Goal: Task Accomplishment & Management: Manage account settings

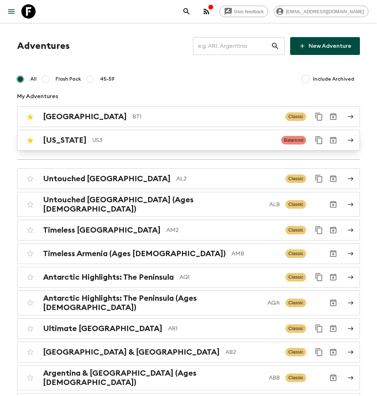
click at [101, 140] on p "US3" at bounding box center [184, 140] width 184 height 9
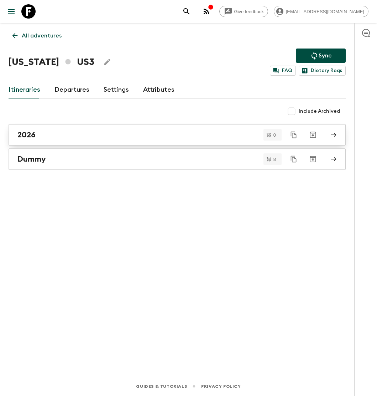
click at [87, 134] on div "2026" at bounding box center [170, 134] width 306 height 9
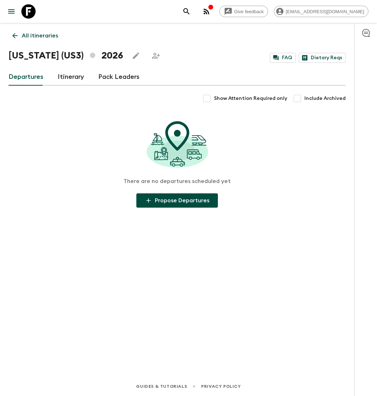
click at [69, 74] on link "Itinerary" at bounding box center [71, 76] width 26 height 17
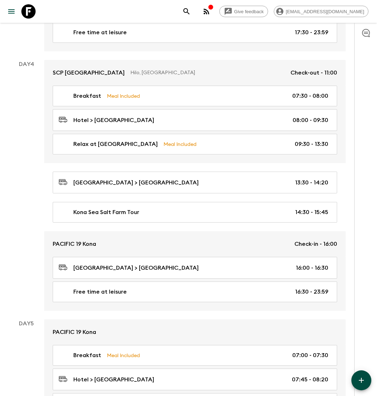
scroll to position [660, 0]
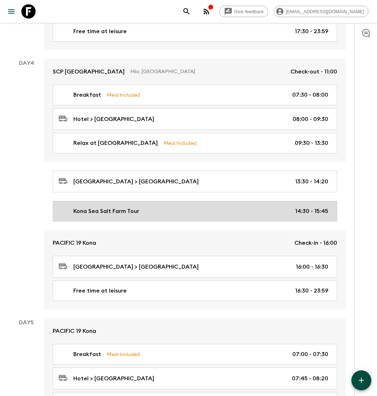
click at [124, 207] on p "Kona Sea Salt Farm Tour" at bounding box center [106, 211] width 66 height 9
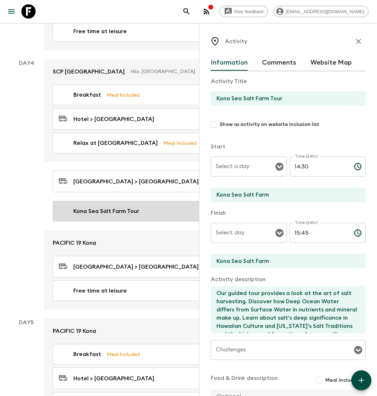
type input "Day 4"
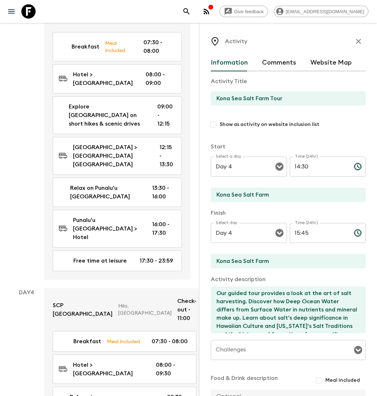
click at [359, 39] on icon "button" at bounding box center [359, 41] width 9 height 9
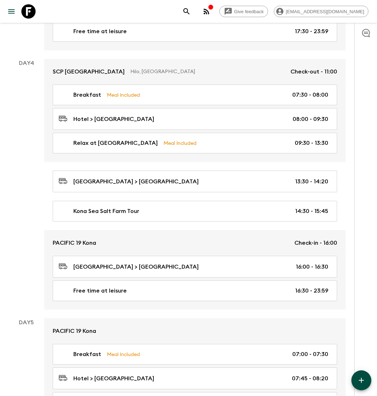
click at [360, 41] on div at bounding box center [366, 209] width 23 height 373
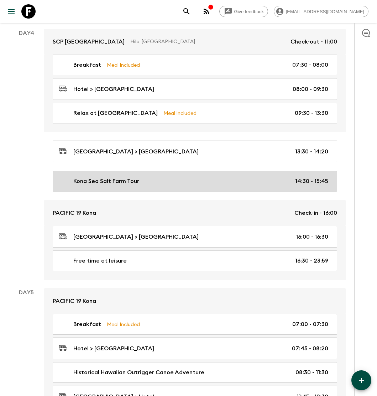
click at [158, 177] on div "Kona Sea Salt Farm Tour 14:30 - 15:45" at bounding box center [194, 181] width 270 height 9
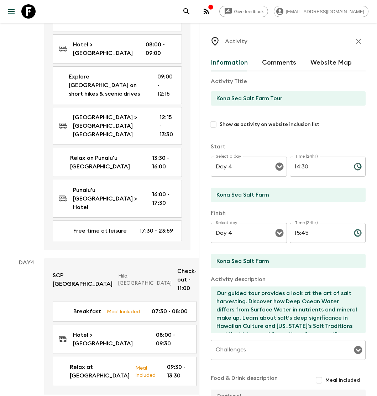
click at [298, 98] on input "Kona Sea Salt Farm Tour" at bounding box center [285, 98] width 149 height 14
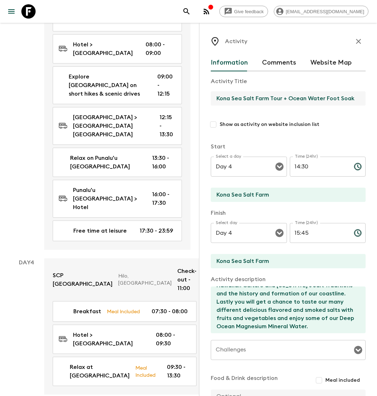
type input "Kona Sea Salt Farm Tour + Ocean Water Foot Soak"
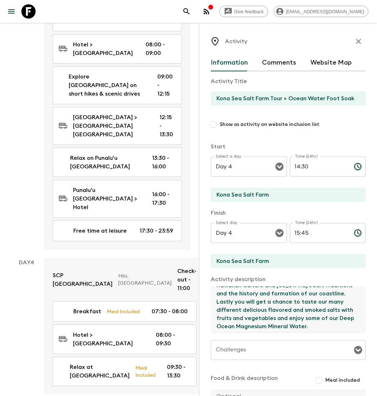
click at [305, 327] on textarea "Our guided tour provides a look at the art of salt harvesting. Discover how Dee…" at bounding box center [285, 309] width 149 height 47
paste textarea "Relax in our Foot Soak Cabana, equipped with 12 individual stations, for a uniq…"
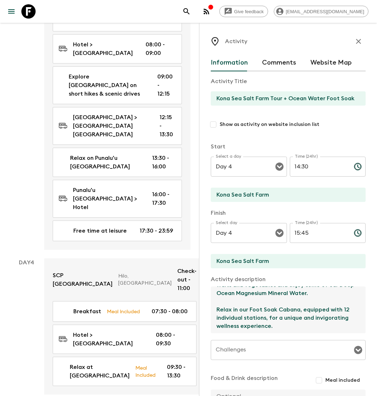
scroll to position [79, 0]
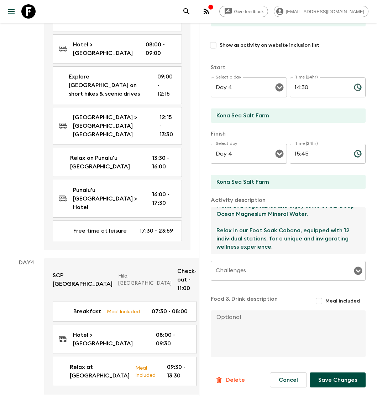
type textarea "Our guided tour provides a look at the art of salt harvesting. Discover how Dee…"
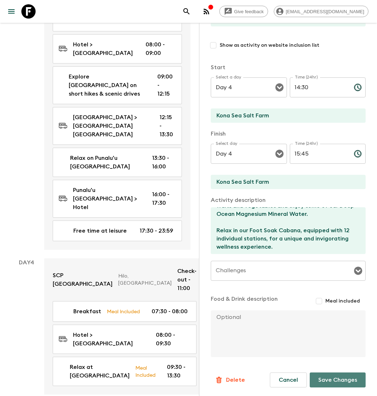
click at [341, 379] on button "Save Changes" at bounding box center [338, 379] width 56 height 15
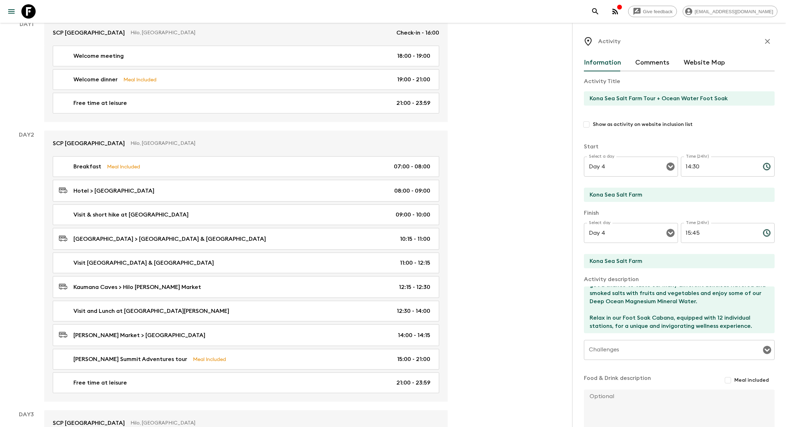
scroll to position [19, 0]
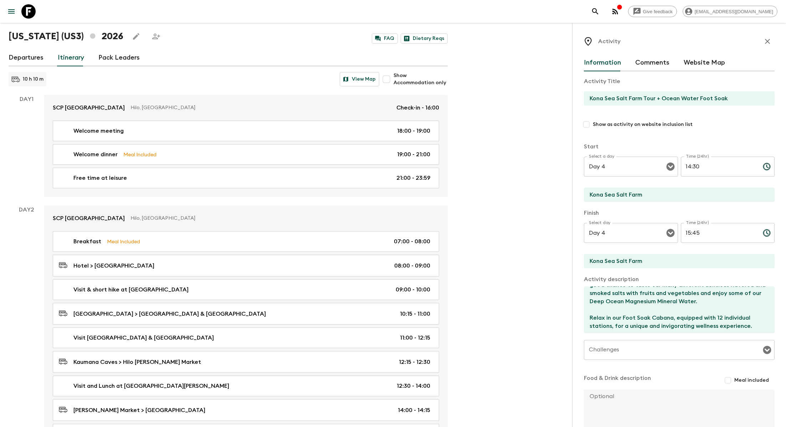
click at [377, 40] on icon "button" at bounding box center [767, 41] width 5 height 5
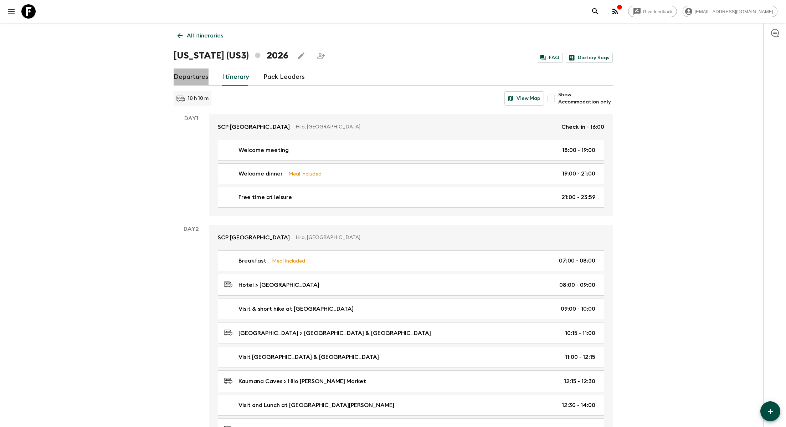
click at [193, 77] on link "Departures" at bounding box center [191, 76] width 35 height 17
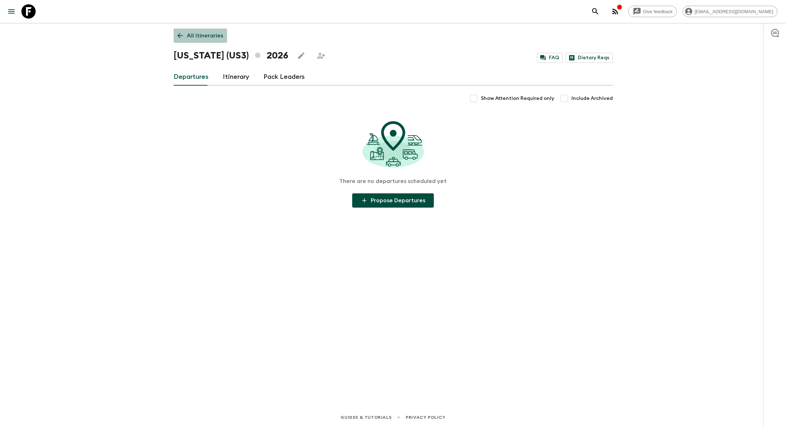
click at [211, 37] on p "All itineraries" at bounding box center [205, 35] width 36 height 9
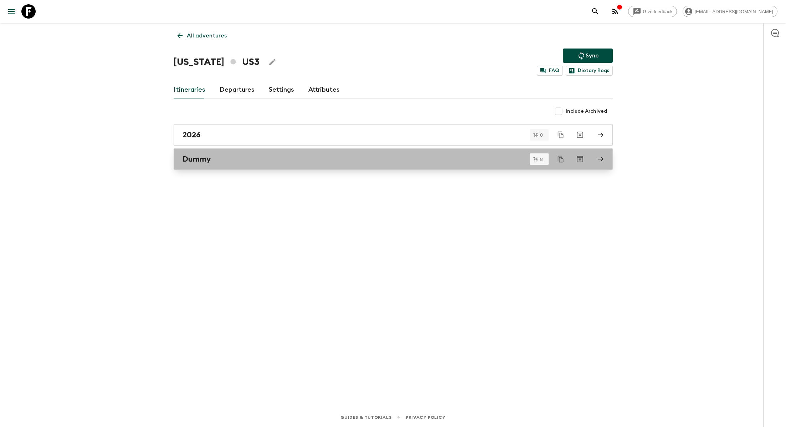
click at [199, 159] on h2 "Dummy" at bounding box center [196, 158] width 29 height 9
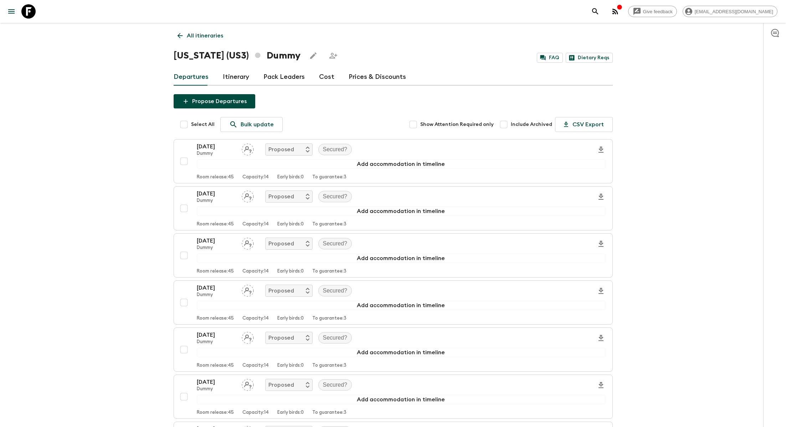
click at [185, 122] on input "Select All" at bounding box center [184, 124] width 14 height 14
checkbox input "true"
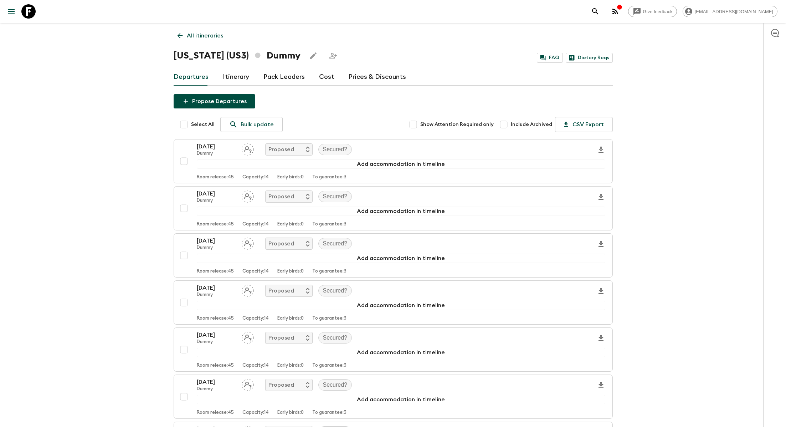
checkbox input "true"
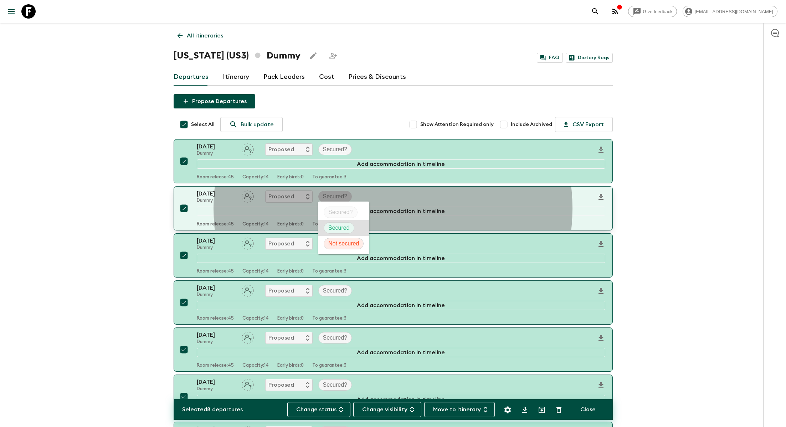
click at [342, 190] on body "Give feedback [EMAIL_ADDRESS][DOMAIN_NAME] All itineraries [US_STATE] (US3) Dum…" at bounding box center [393, 288] width 786 height 577
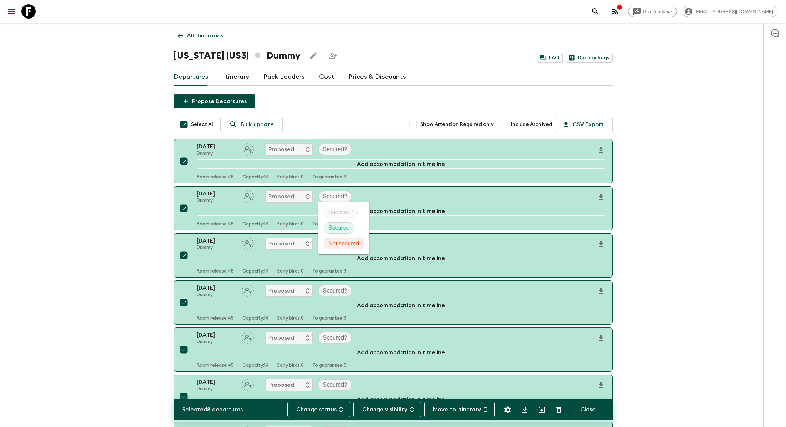
click at [342, 190] on div at bounding box center [393, 213] width 786 height 427
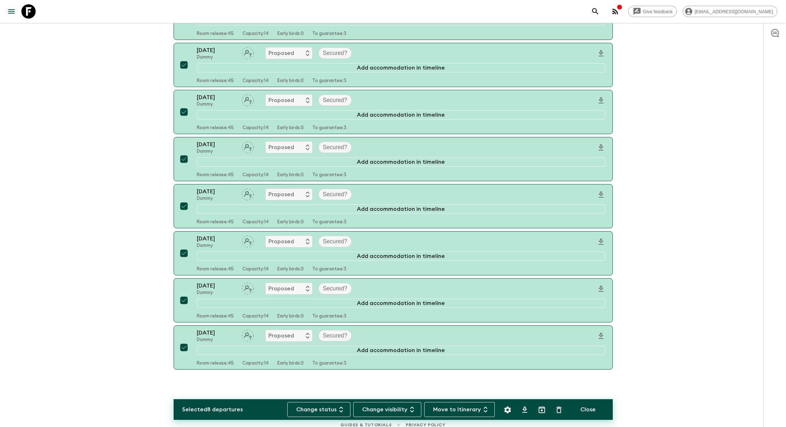
scroll to position [148, 0]
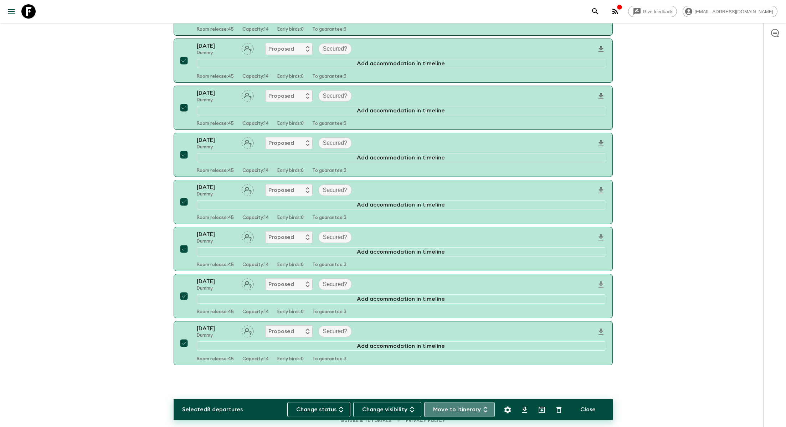
click at [377, 395] on icon "button" at bounding box center [486, 409] width 4 height 6
click at [113, 324] on div at bounding box center [393, 213] width 786 height 427
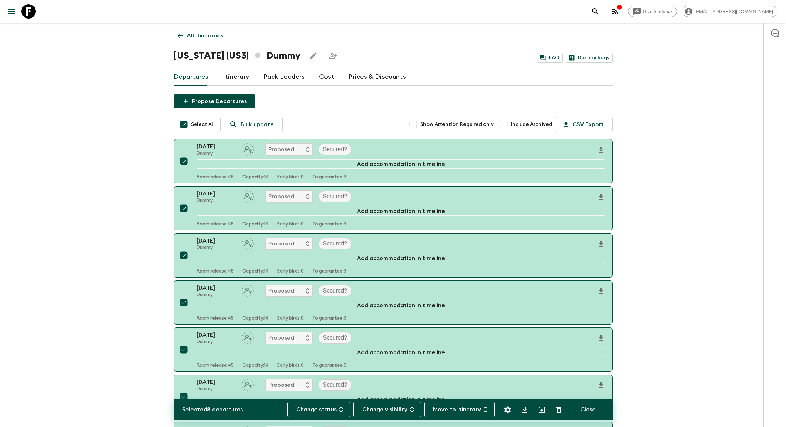
click at [195, 38] on p "All itineraries" at bounding box center [205, 35] width 36 height 9
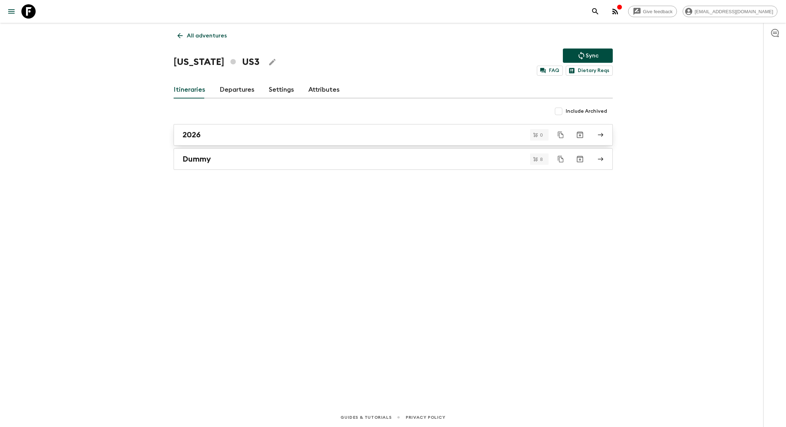
click at [209, 138] on div "2026" at bounding box center [386, 134] width 408 height 9
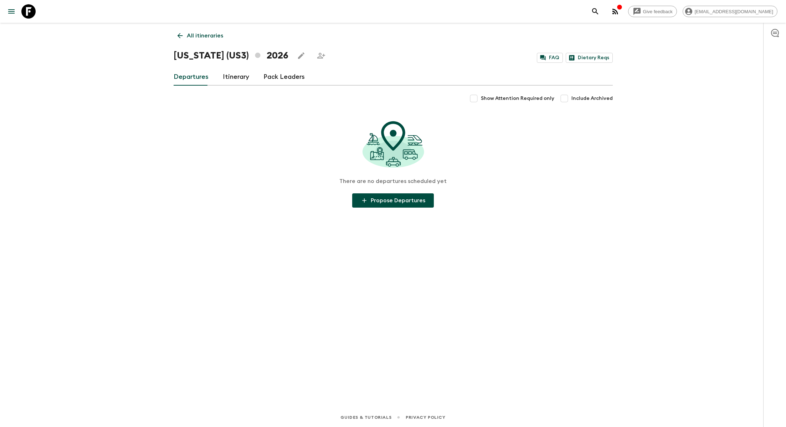
click at [239, 69] on link "Itinerary" at bounding box center [236, 76] width 26 height 17
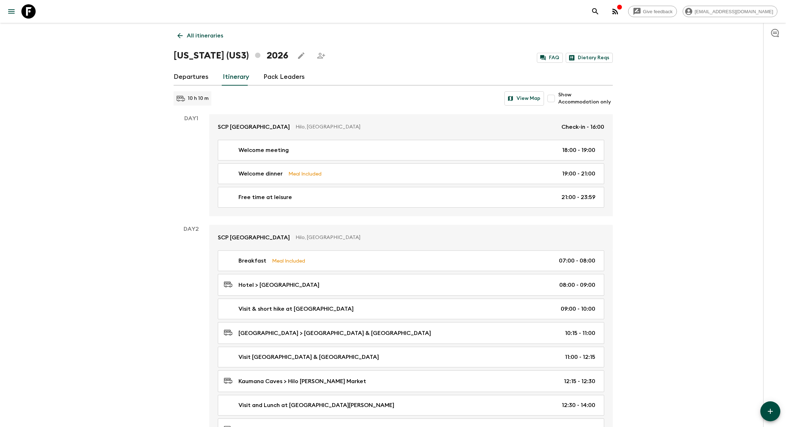
click at [196, 34] on p "All itineraries" at bounding box center [205, 35] width 36 height 9
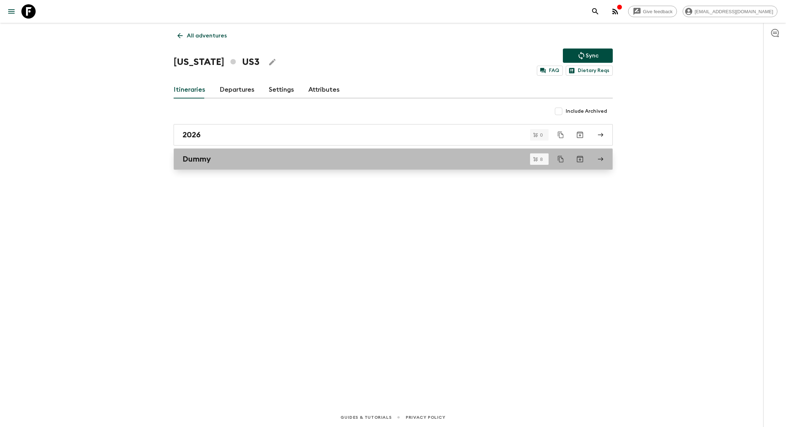
click at [216, 162] on div "Dummy" at bounding box center [386, 158] width 408 height 9
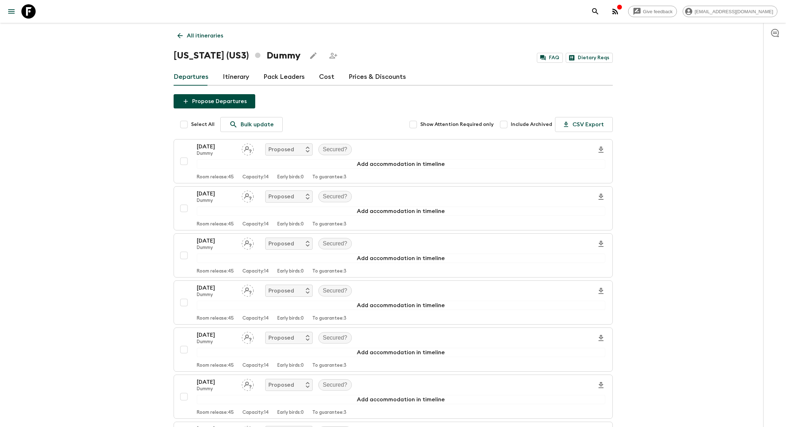
click at [185, 125] on input "Select All" at bounding box center [184, 124] width 14 height 14
checkbox input "true"
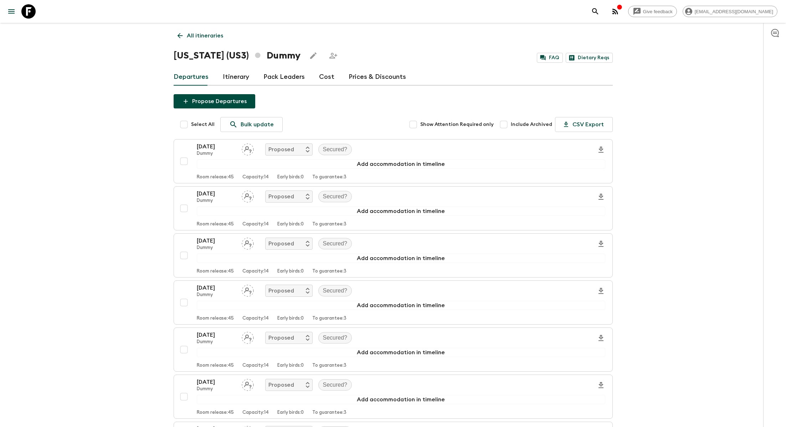
checkbox input "true"
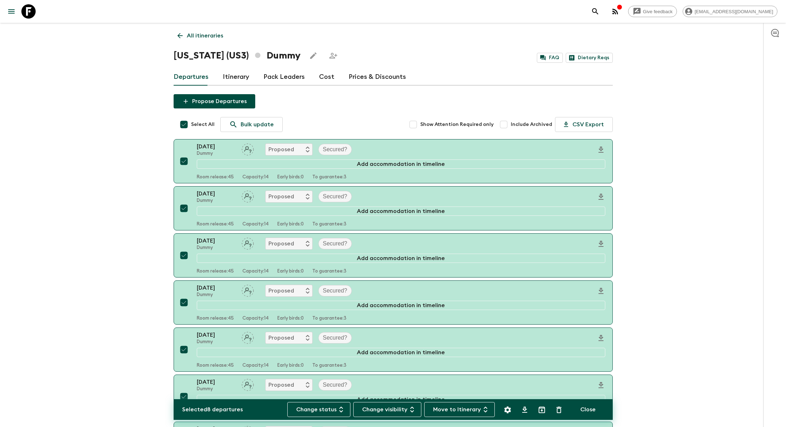
click at [377, 395] on button "Move to Itinerary" at bounding box center [459, 409] width 71 height 15
click at [377, 394] on li "2026" at bounding box center [438, 393] width 25 height 11
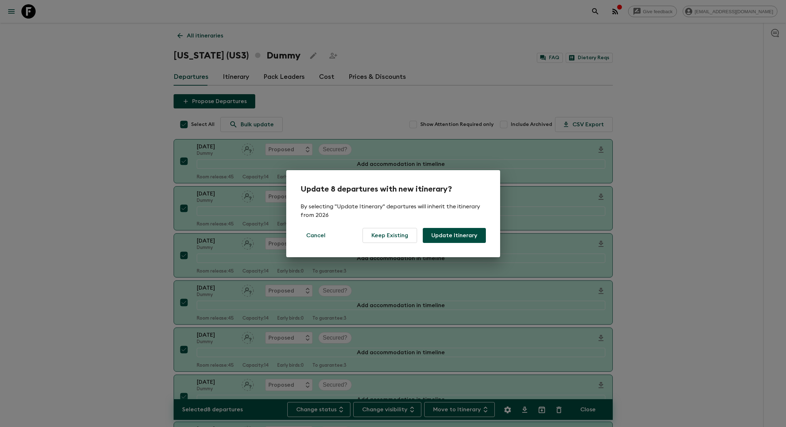
click at [377, 234] on button "Update Itinerary" at bounding box center [454, 235] width 63 height 15
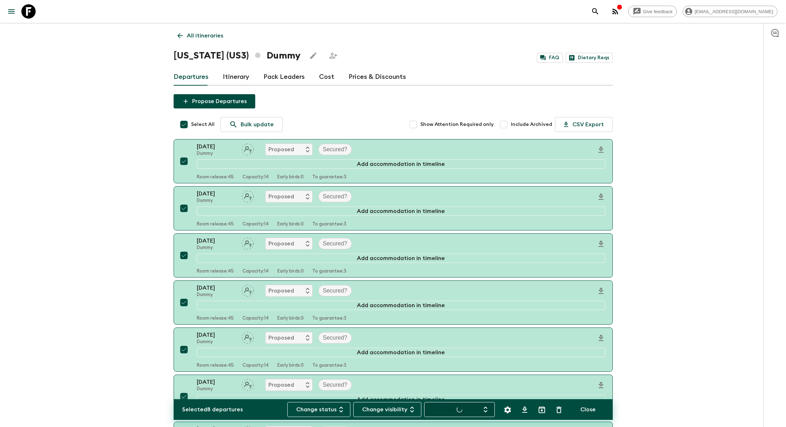
checkbox input "false"
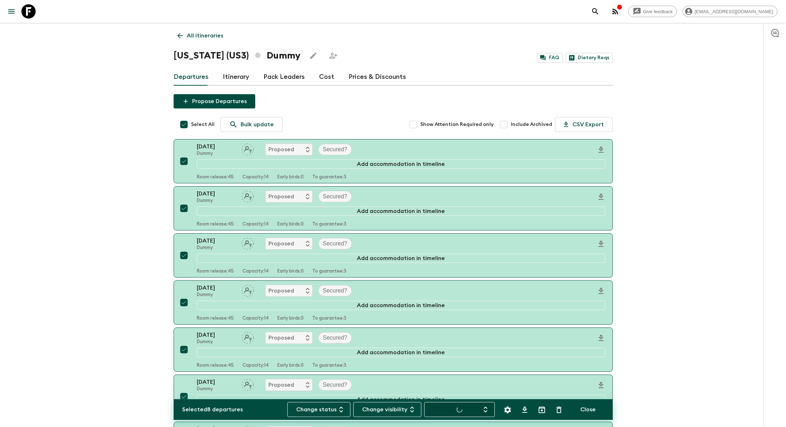
checkbox input "false"
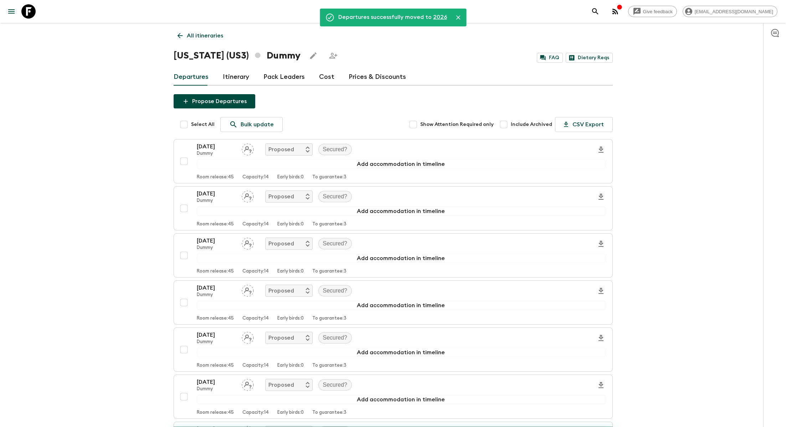
checkbox input "false"
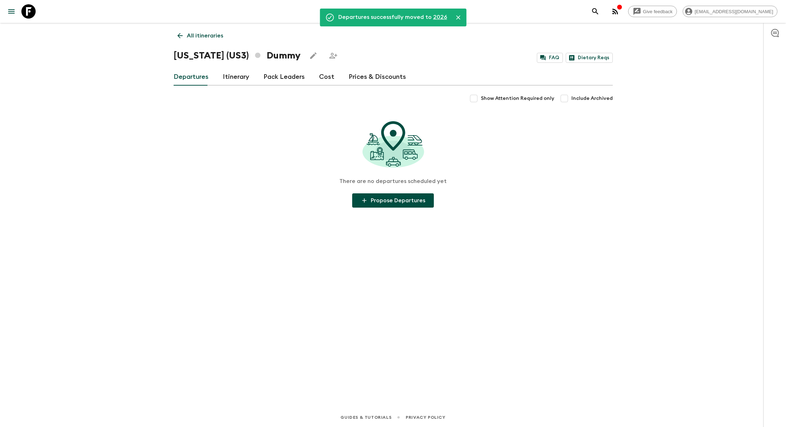
click at [204, 37] on p "All itineraries" at bounding box center [205, 35] width 36 height 9
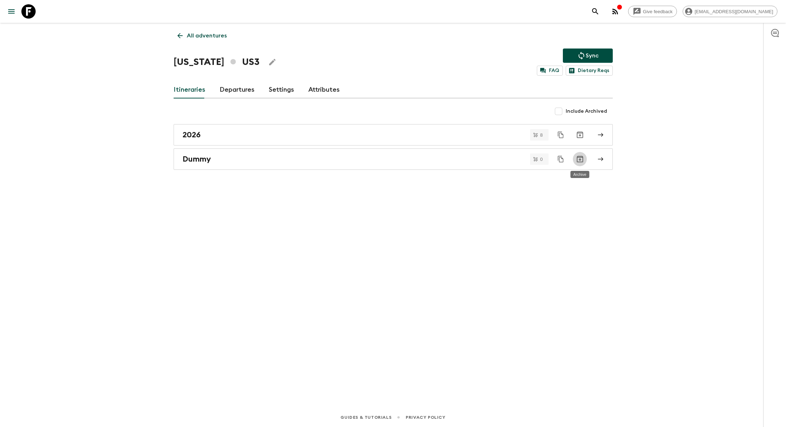
click at [377, 160] on icon "Archive" at bounding box center [580, 159] width 9 height 9
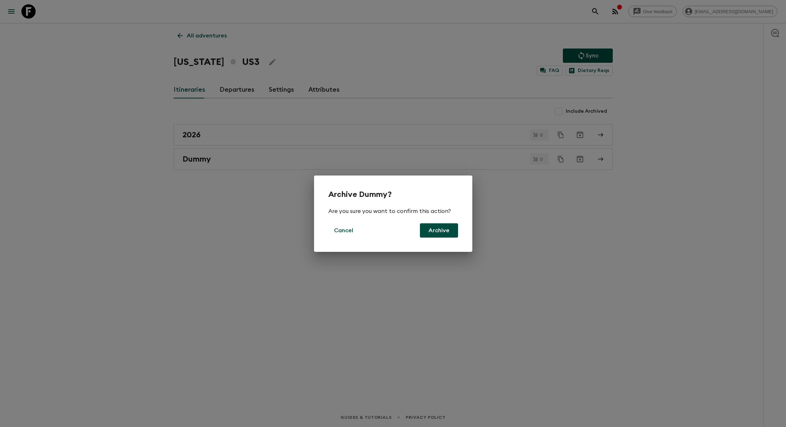
click at [377, 226] on button "Archive" at bounding box center [439, 230] width 38 height 14
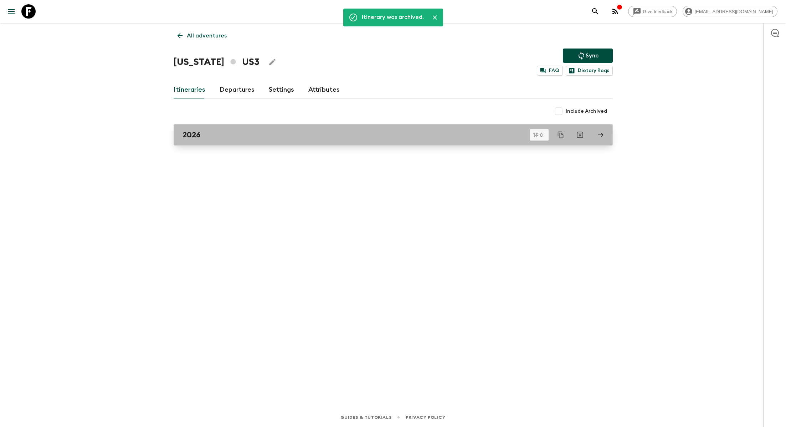
click at [377, 137] on div "2026" at bounding box center [386, 134] width 408 height 9
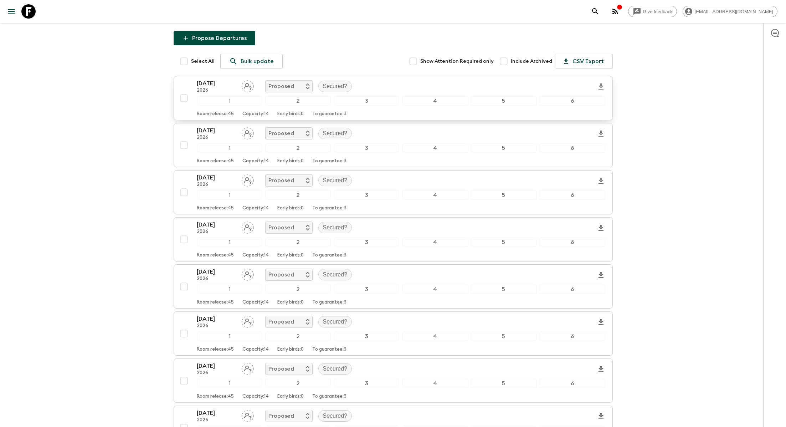
scroll to position [60, 0]
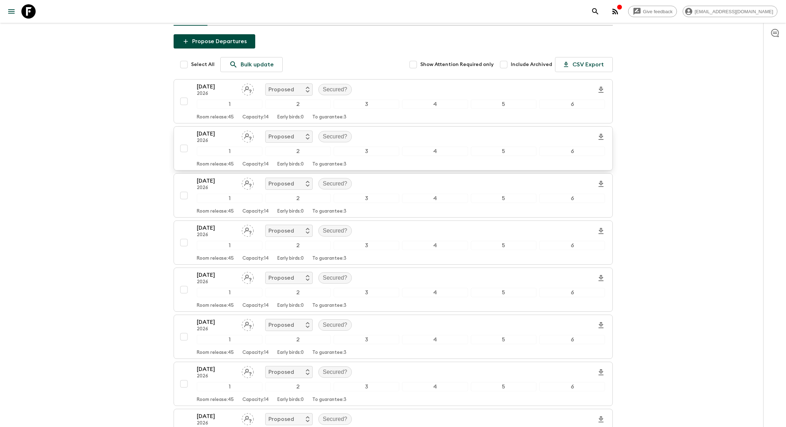
click at [184, 149] on input "checkbox" at bounding box center [184, 148] width 14 height 14
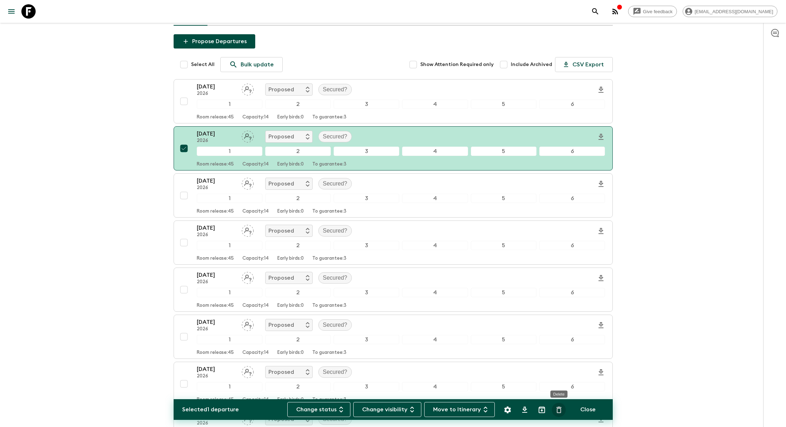
click at [377, 395] on icon "Delete" at bounding box center [559, 409] width 9 height 9
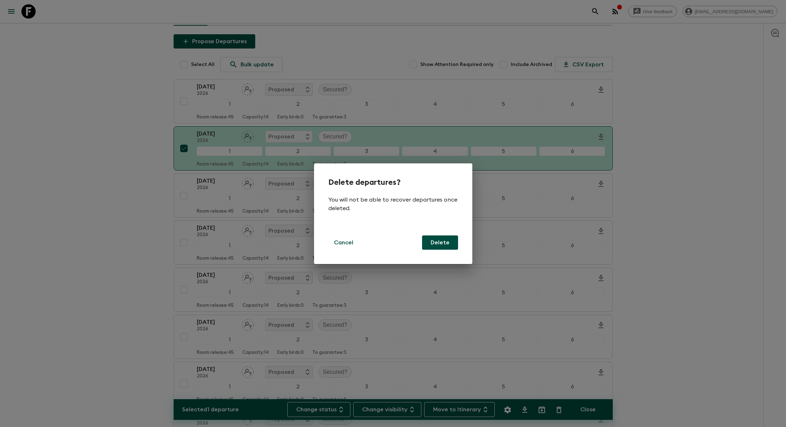
click at [377, 241] on button "Delete" at bounding box center [440, 242] width 36 height 14
checkbox input "false"
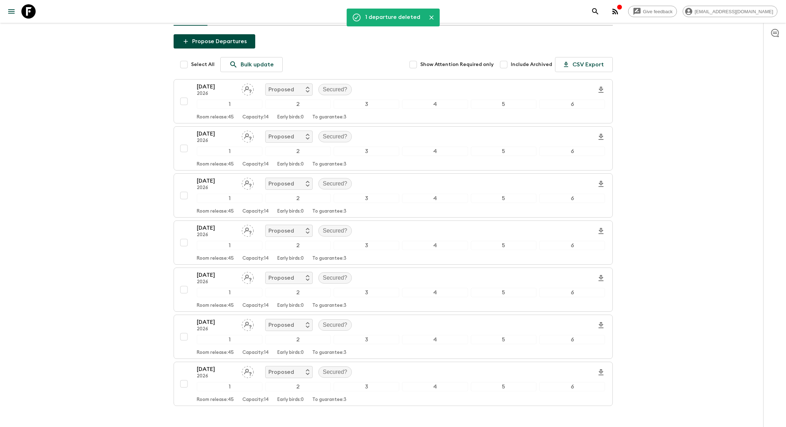
scroll to position [0, 0]
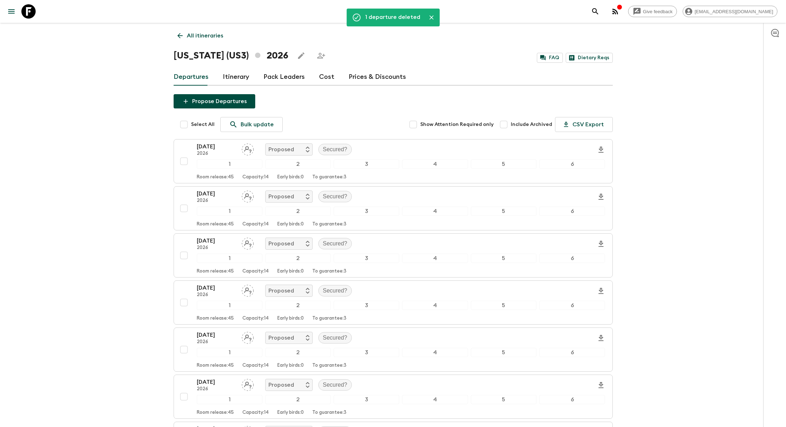
click at [205, 33] on p "All itineraries" at bounding box center [205, 35] width 36 height 9
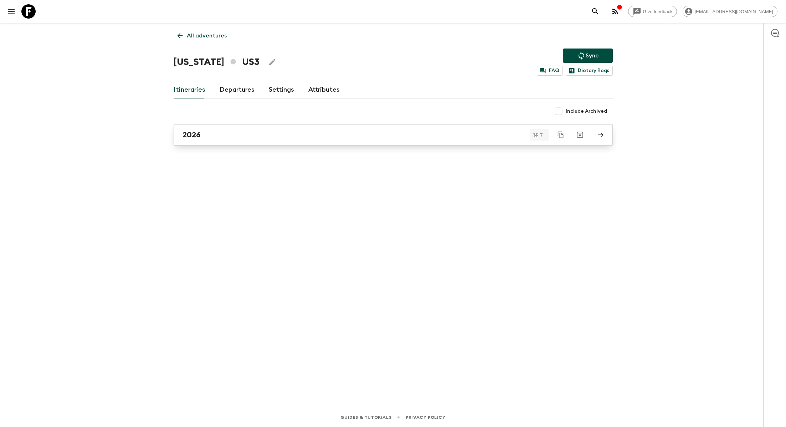
click at [225, 134] on div "2026" at bounding box center [386, 134] width 408 height 9
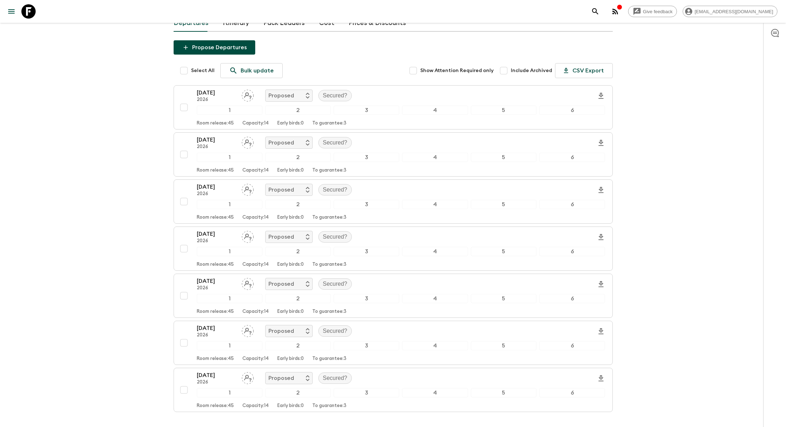
scroll to position [41, 0]
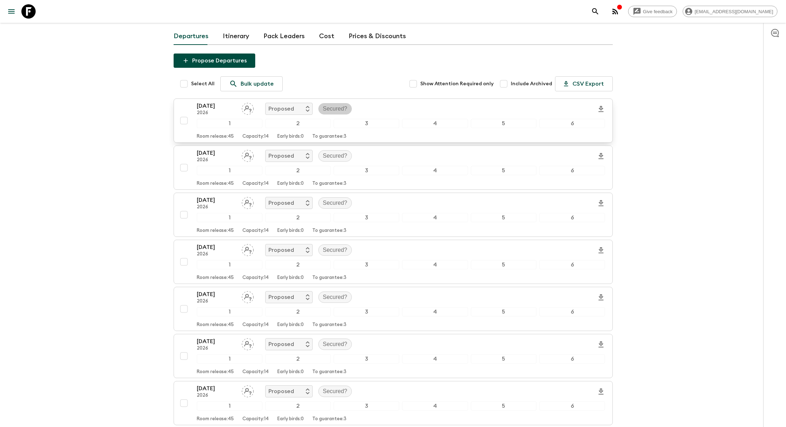
click at [333, 111] on p "Secured?" at bounding box center [335, 108] width 25 height 9
click at [338, 139] on p "Secured" at bounding box center [343, 139] width 21 height 9
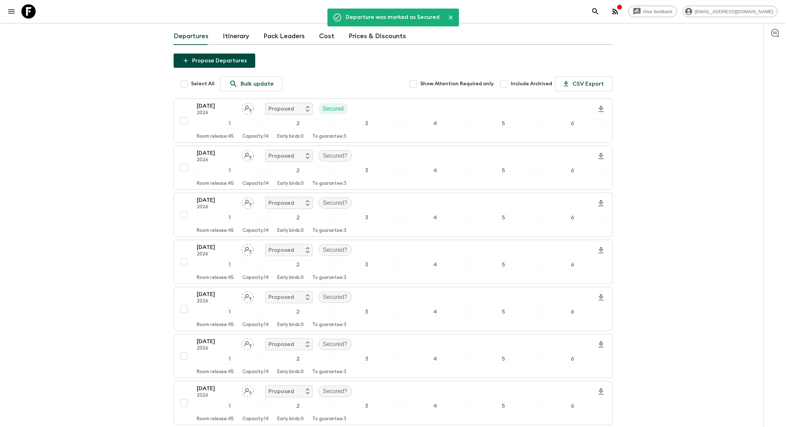
click at [185, 84] on input "Select All" at bounding box center [184, 84] width 14 height 14
checkbox input "true"
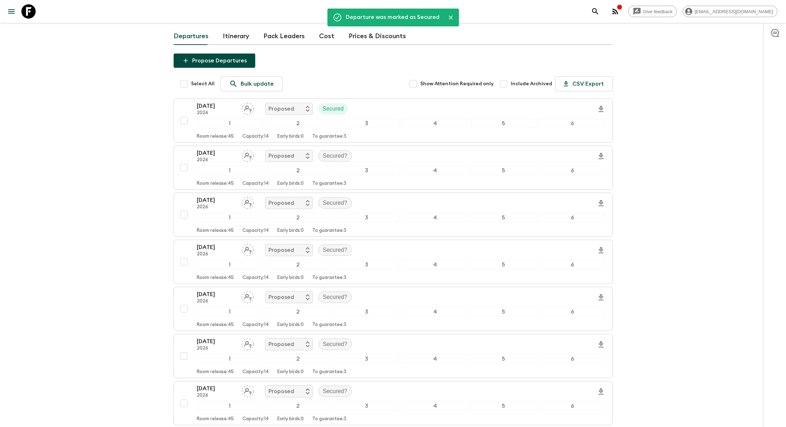
checkbox input "true"
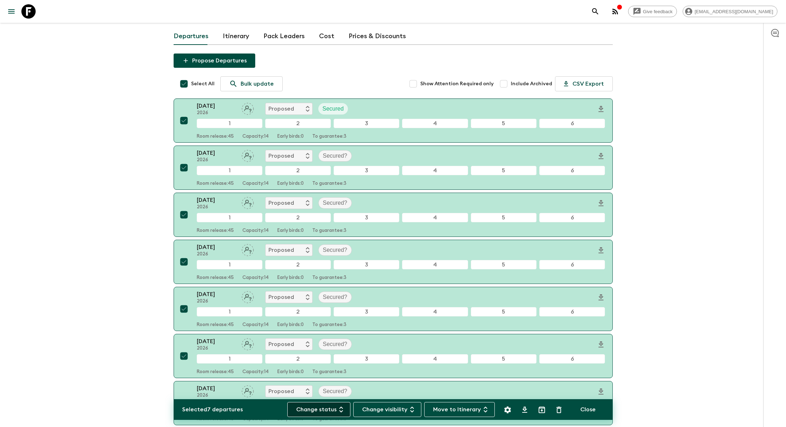
click at [340, 395] on button "Change status" at bounding box center [318, 409] width 63 height 15
click at [377, 395] on div at bounding box center [393, 213] width 786 height 427
click at [377, 395] on icon "Settings" at bounding box center [507, 409] width 9 height 9
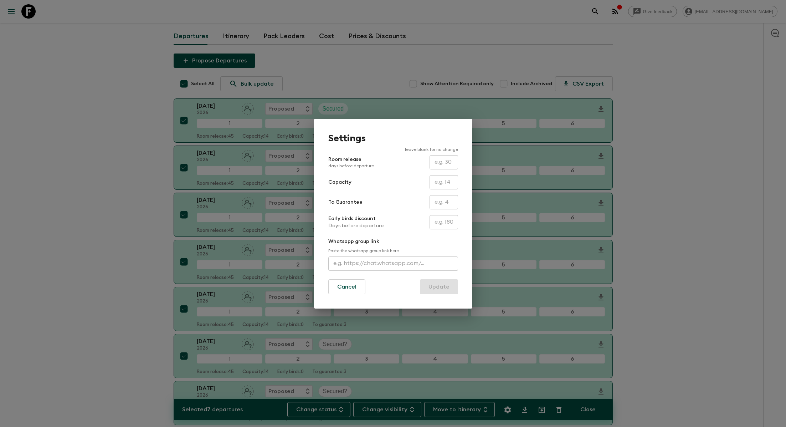
click at [377, 185] on input "text" at bounding box center [443, 182] width 29 height 14
type input "12"
click at [377, 284] on button "Update" at bounding box center [439, 286] width 38 height 15
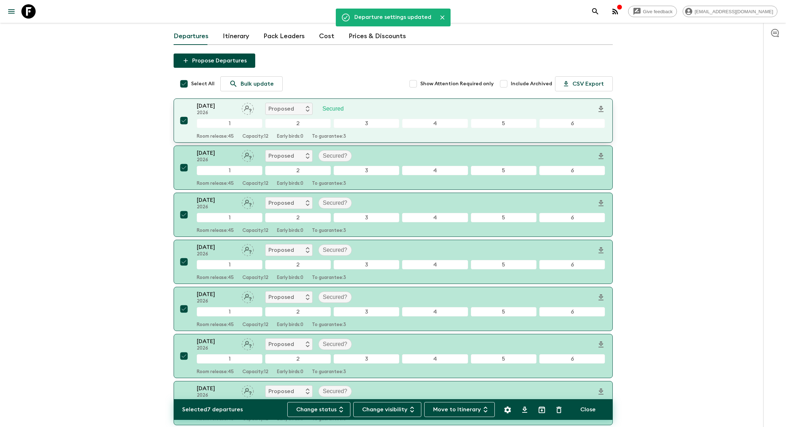
click at [182, 119] on input "checkbox" at bounding box center [184, 120] width 14 height 14
checkbox input "false"
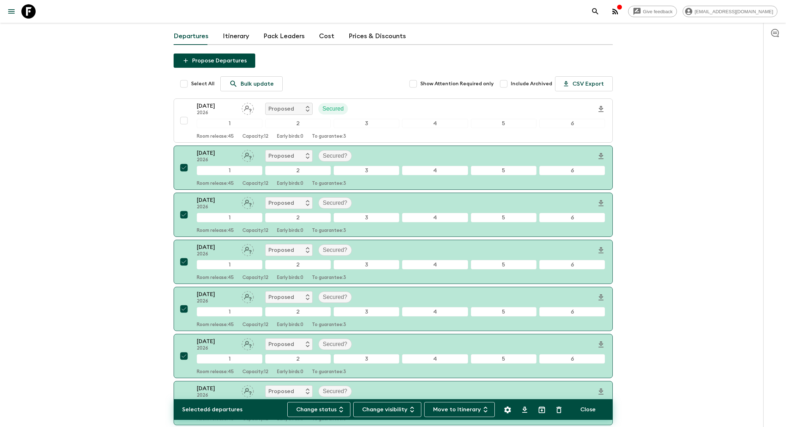
click at [183, 90] on input "Select All" at bounding box center [184, 84] width 14 height 14
checkbox input "true"
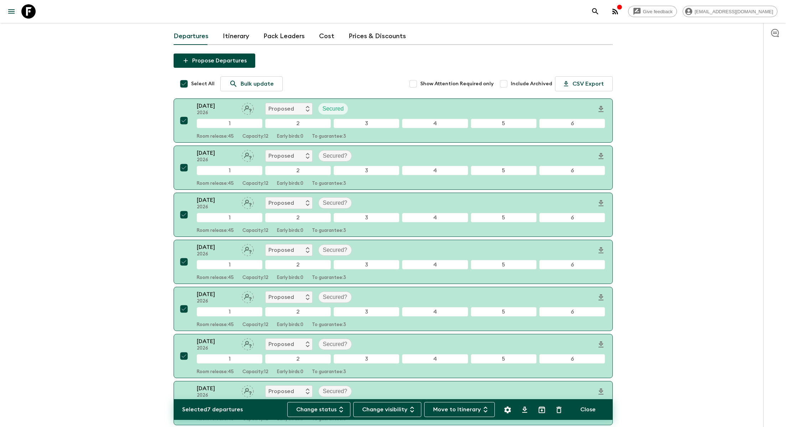
click at [183, 90] on input "Select All" at bounding box center [184, 84] width 14 height 14
checkbox input "false"
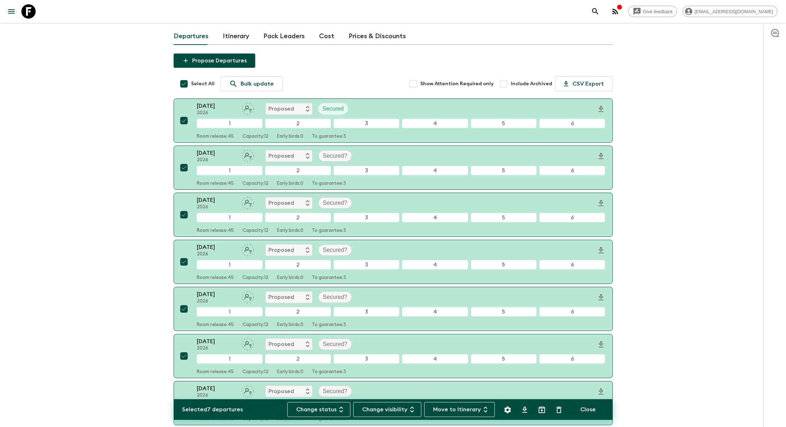
checkbox input "false"
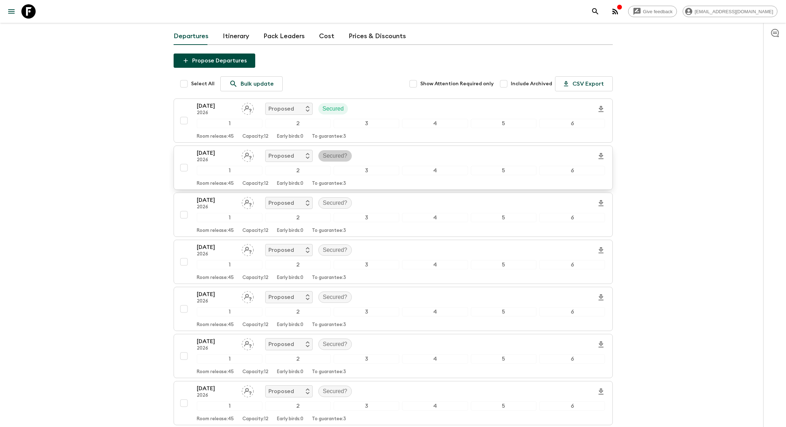
click at [335, 153] on p "Secured?" at bounding box center [335, 155] width 25 height 9
click at [338, 182] on p "Secured" at bounding box center [343, 185] width 21 height 9
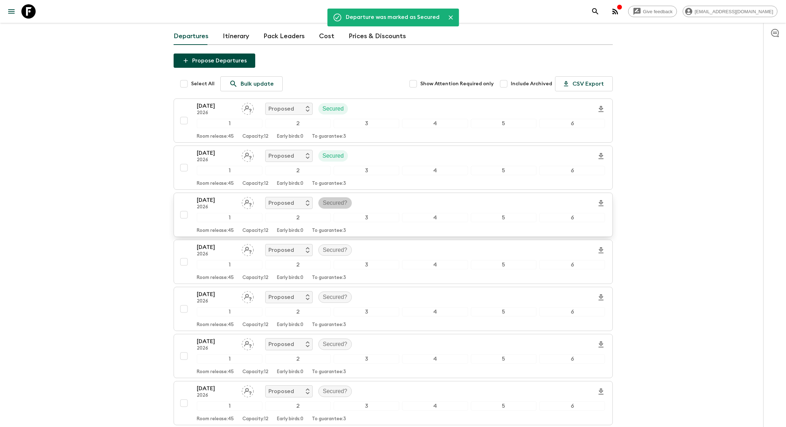
click at [329, 200] on p "Secured?" at bounding box center [335, 203] width 25 height 9
click at [337, 227] on div "Secured" at bounding box center [343, 232] width 31 height 11
click at [331, 247] on p "Secured?" at bounding box center [335, 250] width 25 height 9
click at [333, 277] on p "Secured" at bounding box center [343, 279] width 21 height 9
click at [327, 295] on p "Secured?" at bounding box center [335, 297] width 25 height 9
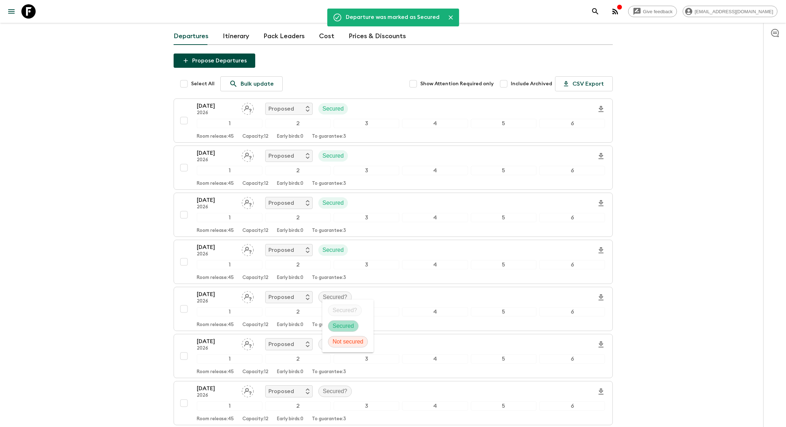
click at [334, 324] on p "Secured" at bounding box center [343, 325] width 21 height 9
click at [330, 340] on p "Secured?" at bounding box center [335, 344] width 25 height 9
click at [335, 368] on p "Secured" at bounding box center [343, 372] width 21 height 9
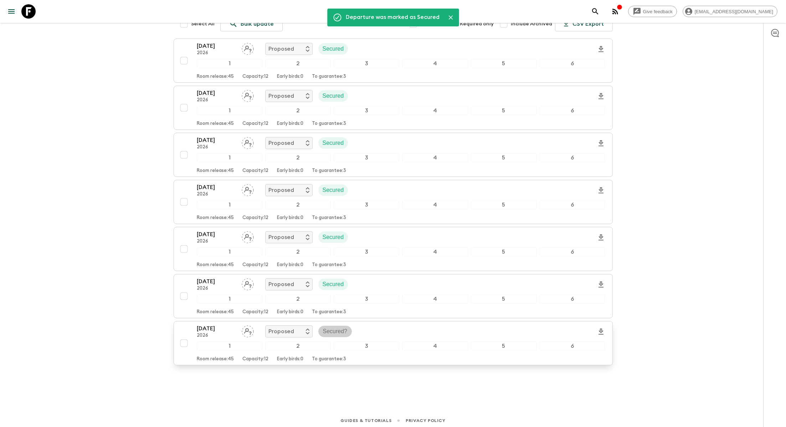
click at [333, 327] on p "Secured?" at bounding box center [335, 331] width 25 height 9
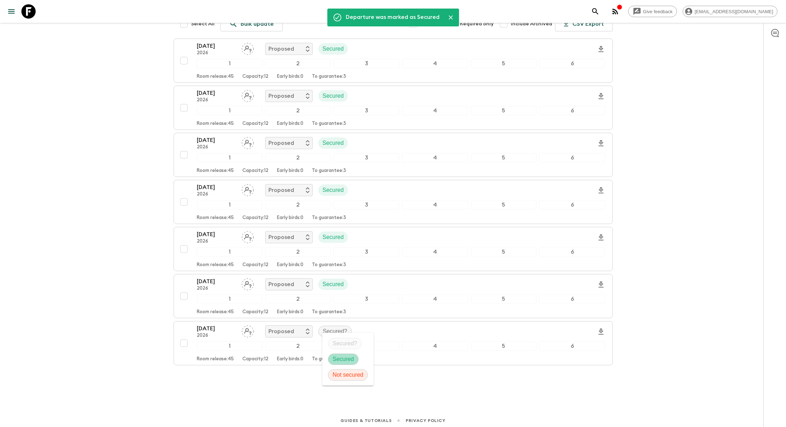
click at [338, 358] on p "Secured" at bounding box center [343, 359] width 21 height 9
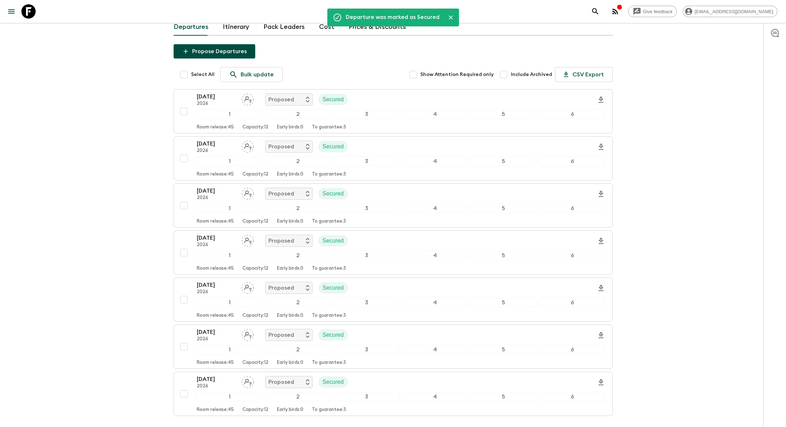
scroll to position [0, 0]
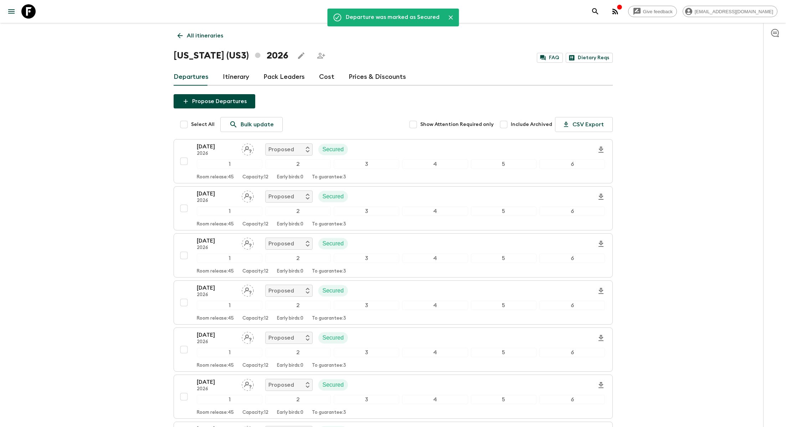
click at [320, 77] on link "Cost" at bounding box center [326, 76] width 15 height 17
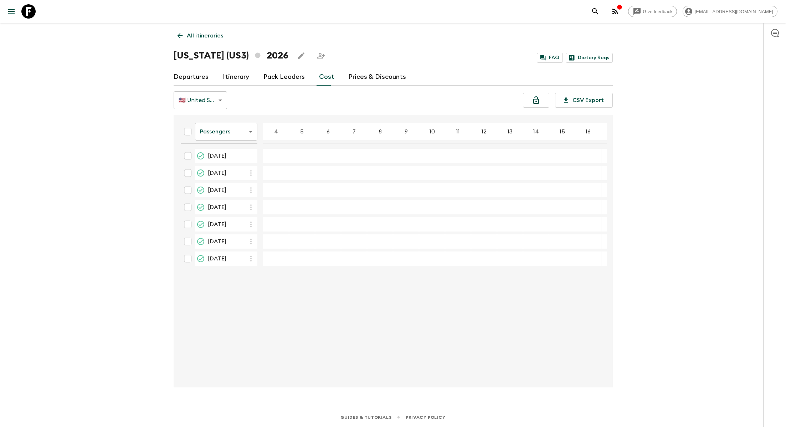
click at [187, 78] on link "Departures" at bounding box center [191, 76] width 35 height 17
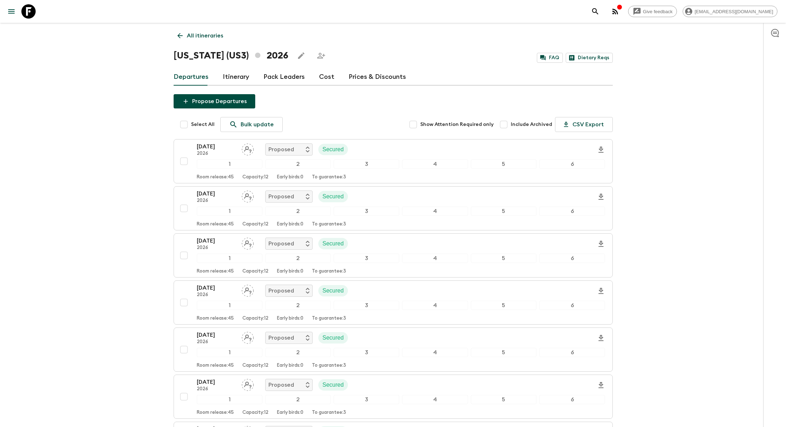
click at [223, 99] on button "Propose Departures" at bounding box center [215, 101] width 82 height 14
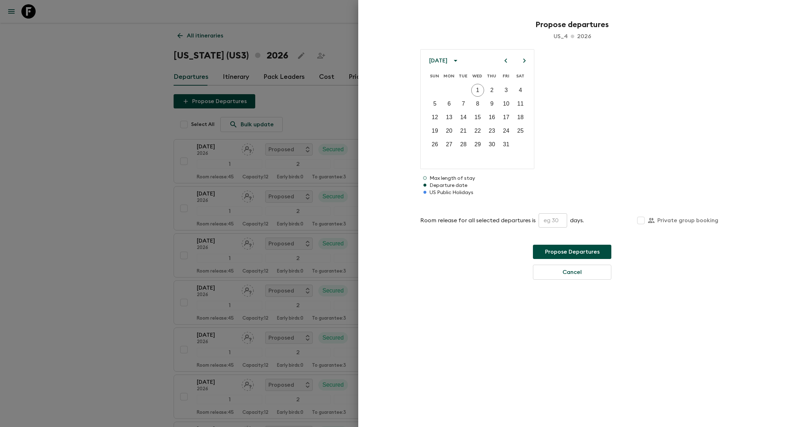
click at [377, 58] on icon "Next month" at bounding box center [524, 60] width 9 height 9
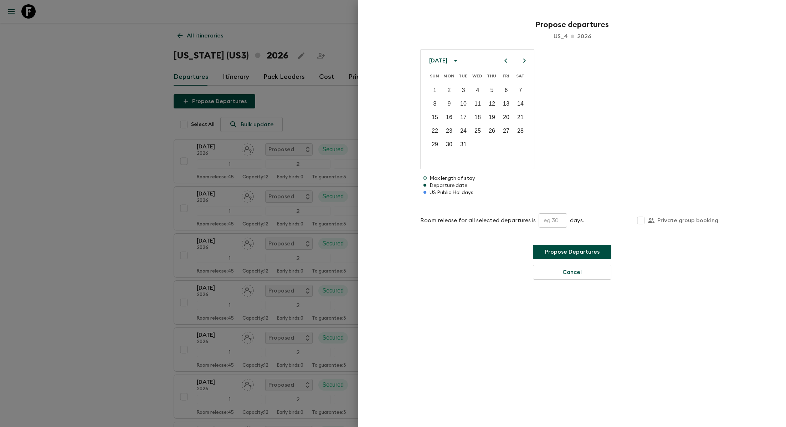
click at [377, 58] on icon "Next month" at bounding box center [524, 60] width 9 height 9
click at [377, 101] on button "7" at bounding box center [434, 103] width 13 height 13
click at [377, 220] on input "text" at bounding box center [553, 220] width 29 height 14
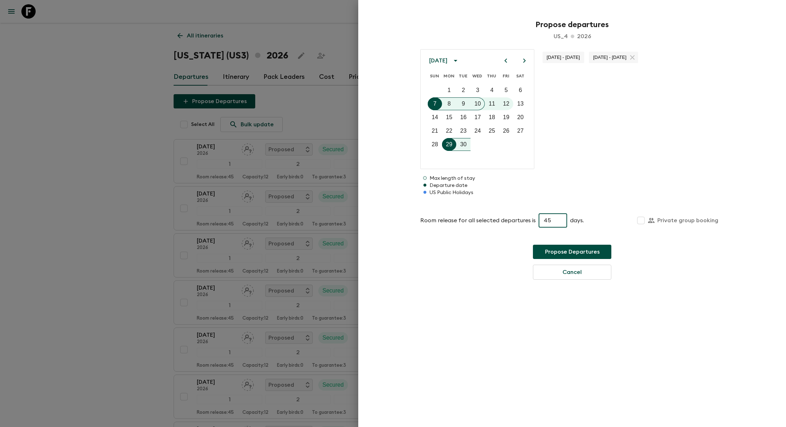
type input "45"
click at [377, 250] on button "Propose Departures" at bounding box center [572, 251] width 78 height 14
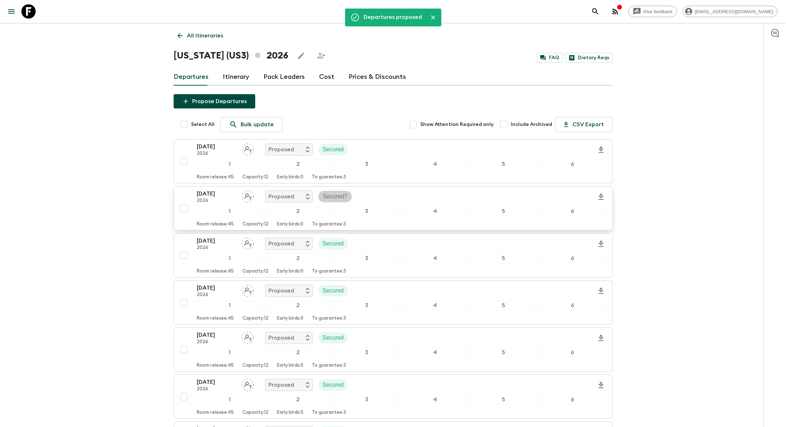
click at [328, 195] on p "Secured?" at bounding box center [335, 196] width 25 height 9
click at [334, 225] on p "Secured" at bounding box center [343, 226] width 21 height 9
click at [333, 75] on div "Departures Itinerary Pack Leaders Cost Prices & Discounts" at bounding box center [393, 76] width 439 height 17
click at [325, 76] on link "Cost" at bounding box center [326, 76] width 15 height 17
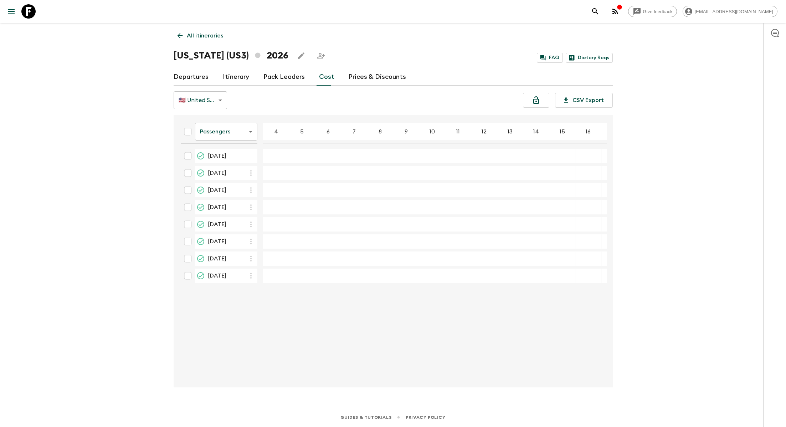
click at [250, 132] on body "Give feedback [EMAIL_ADDRESS][DOMAIN_NAME] All itineraries [US_STATE] (US3) 202…" at bounding box center [393, 213] width 786 height 427
click at [235, 171] on li "Mandatory" at bounding box center [226, 171] width 62 height 11
click at [240, 133] on body "Give feedback [EMAIL_ADDRESS][DOMAIN_NAME] All itineraries [US_STATE] (US3) 202…" at bounding box center [393, 213] width 786 height 427
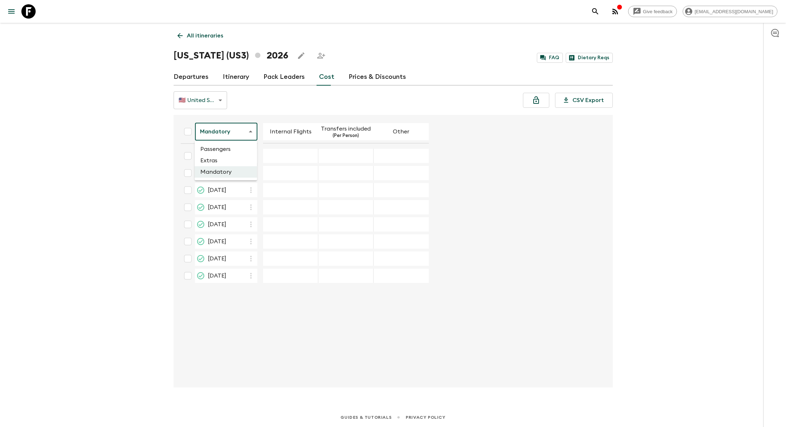
click at [229, 149] on li "Passengers" at bounding box center [226, 148] width 62 height 11
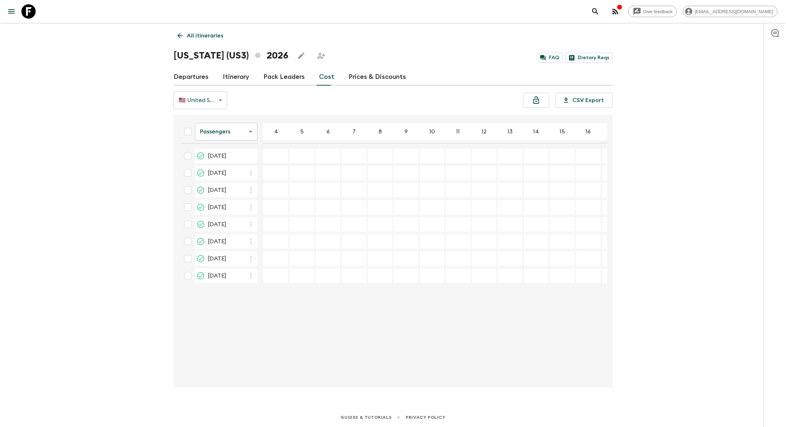
click at [251, 130] on body "Give feedback [EMAIL_ADDRESS][DOMAIN_NAME] All itineraries [US_STATE] (US3) 202…" at bounding box center [393, 213] width 786 height 427
click at [247, 159] on li "Extras" at bounding box center [226, 160] width 62 height 11
click at [201, 77] on link "Departures" at bounding box center [191, 76] width 35 height 17
